Goal: Check status: Check status

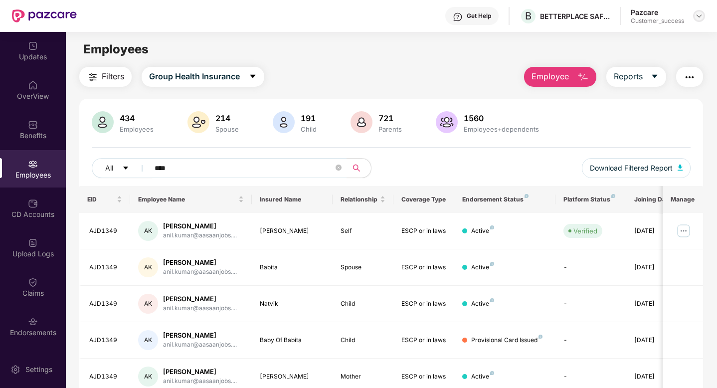
click at [700, 12] on img at bounding box center [699, 16] width 8 height 8
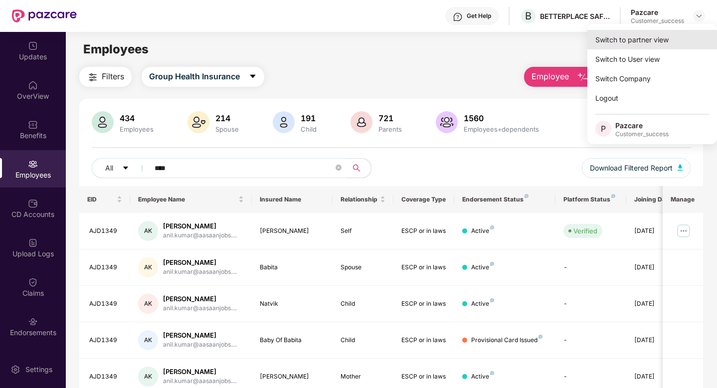
click at [650, 34] on div "Switch to partner view" at bounding box center [652, 39] width 130 height 19
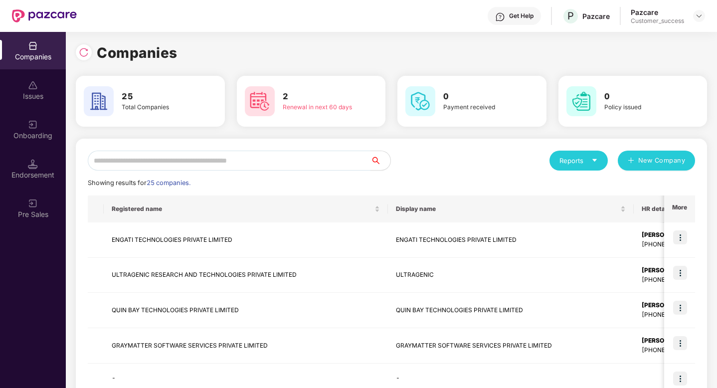
click at [234, 156] on input "text" at bounding box center [229, 161] width 283 height 20
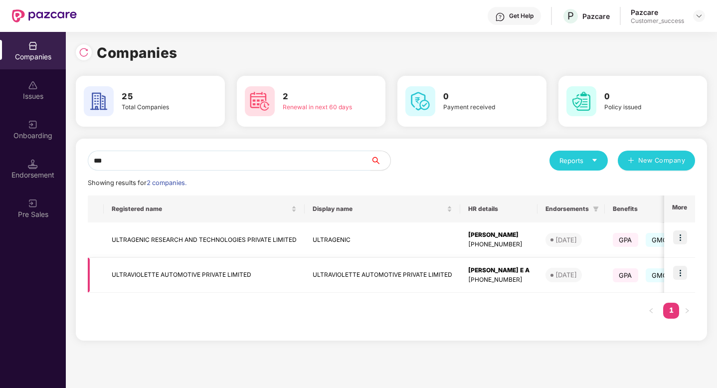
type input "***"
click at [686, 273] on img at bounding box center [680, 273] width 14 height 14
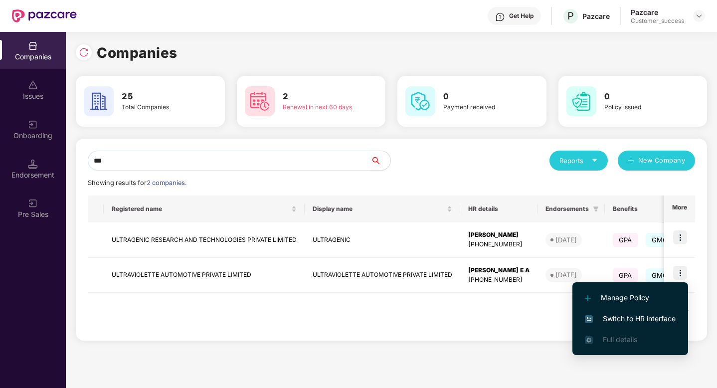
click at [648, 315] on span "Switch to HR interface" at bounding box center [630, 318] width 91 height 11
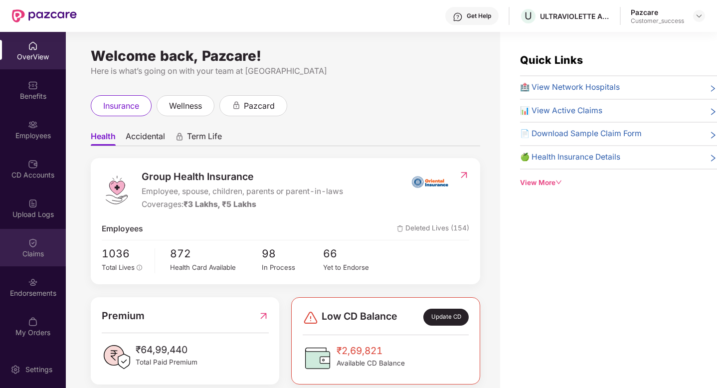
click at [30, 254] on div "Claims" at bounding box center [33, 254] width 66 height 10
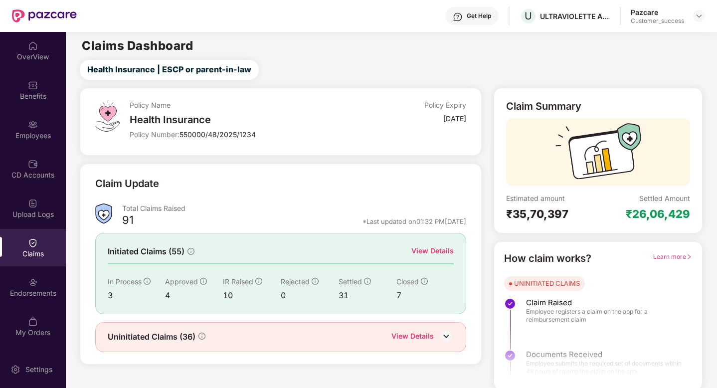
click at [420, 251] on div "View Details" at bounding box center [432, 250] width 42 height 11
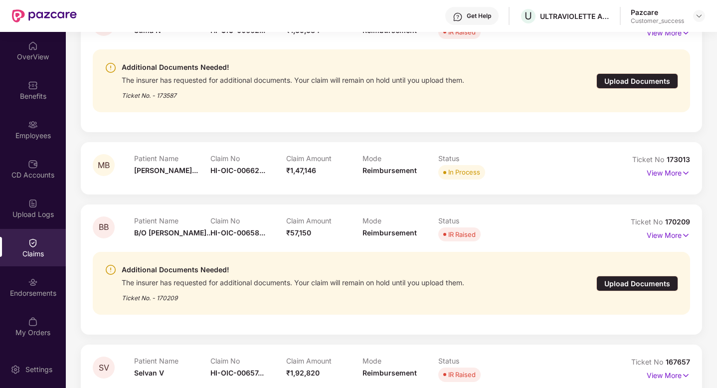
scroll to position [811, 0]
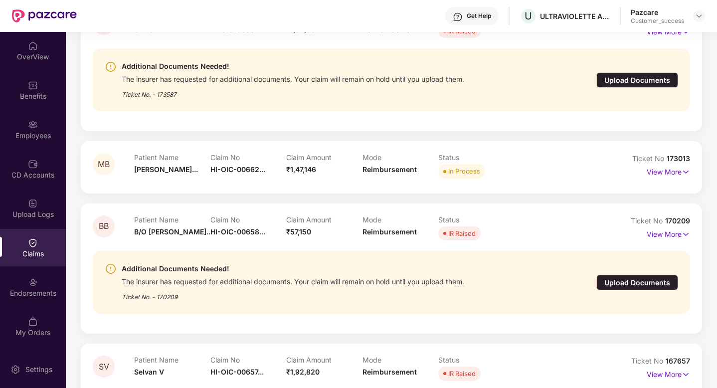
click at [672, 221] on span "170209" at bounding box center [677, 220] width 25 height 8
copy div "No 170209"
